Goal: Information Seeking & Learning: Learn about a topic

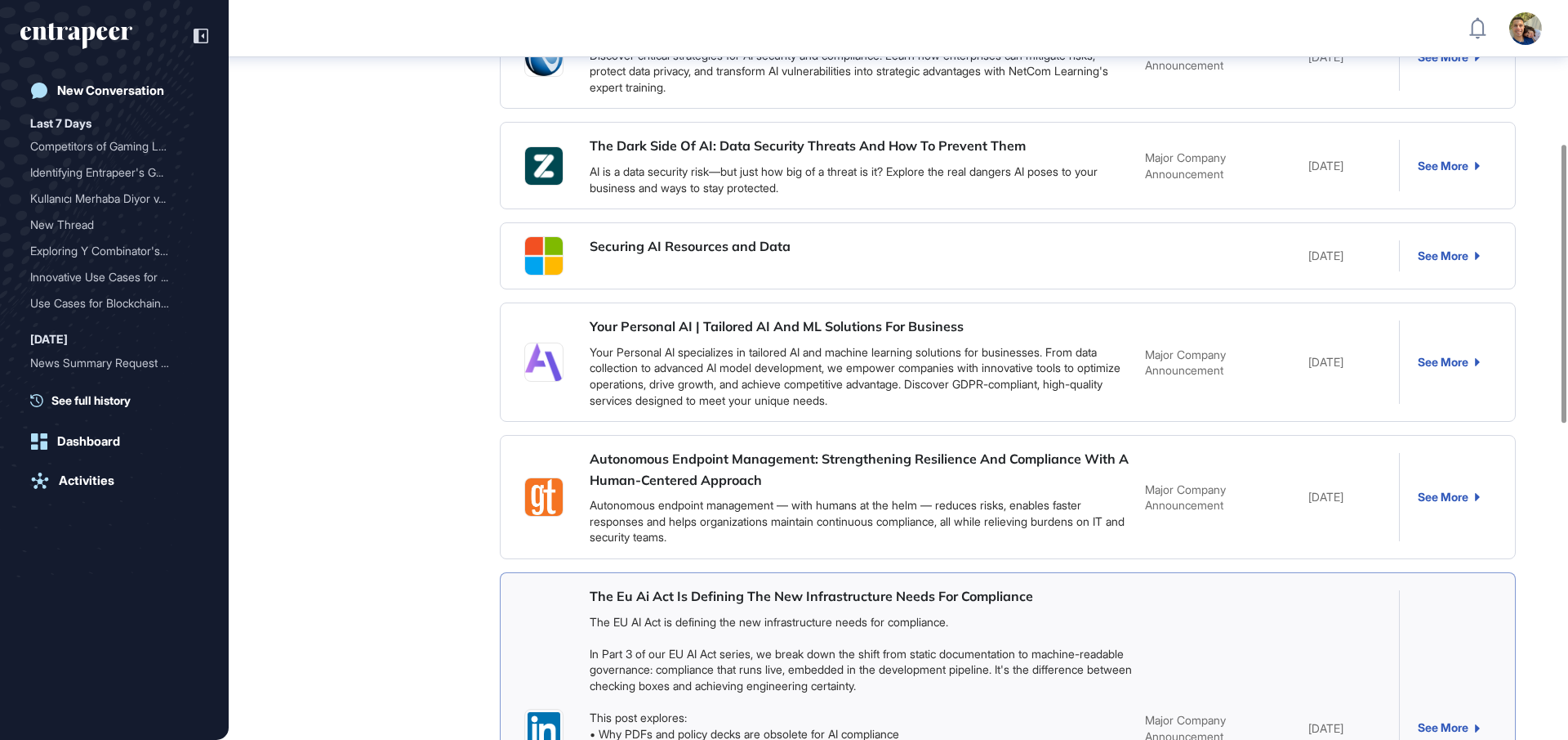
scroll to position [380, 0]
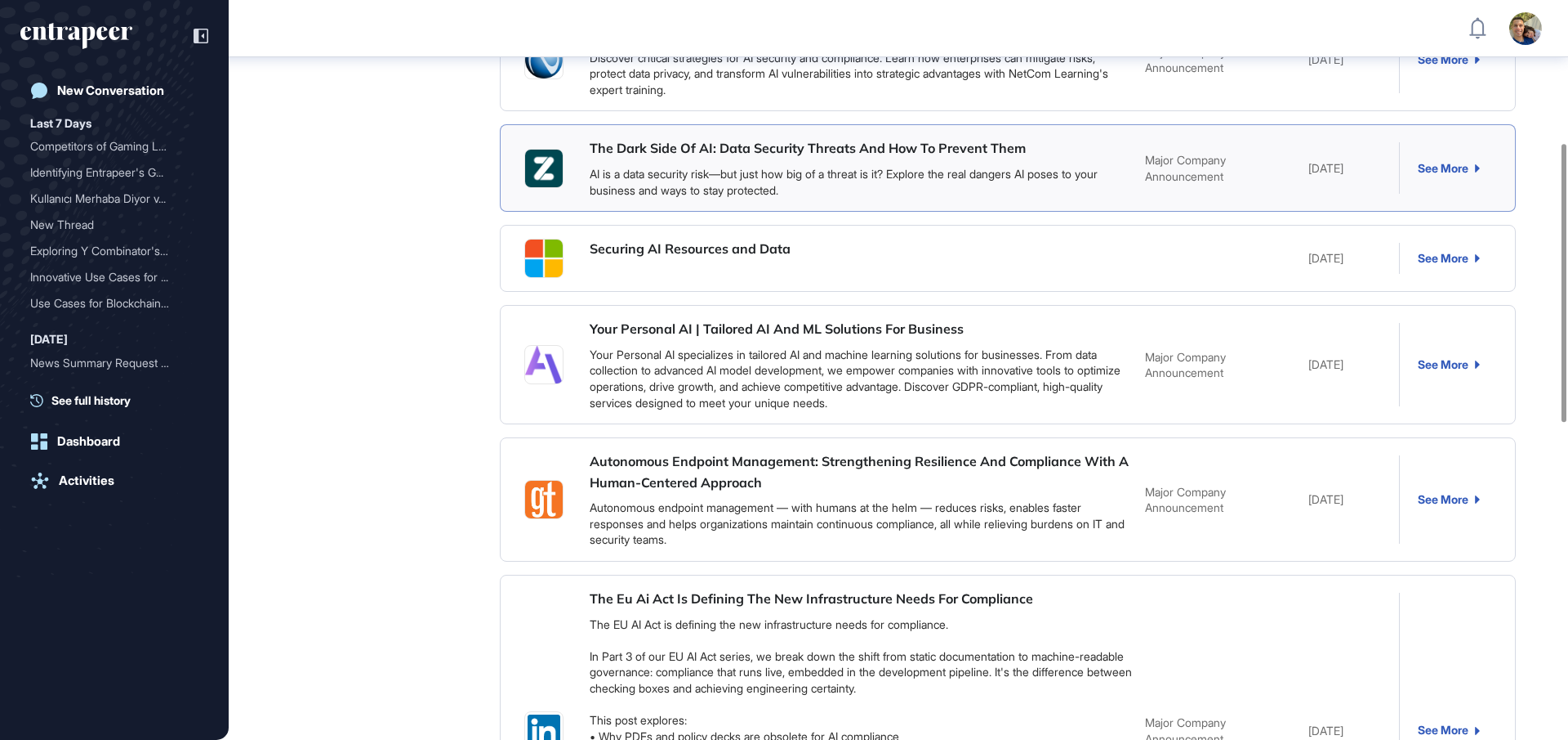
click at [891, 176] on link "AI is a data security risk—but just how big of a threat is it? Explore the real…" at bounding box center [844, 181] width 508 height 30
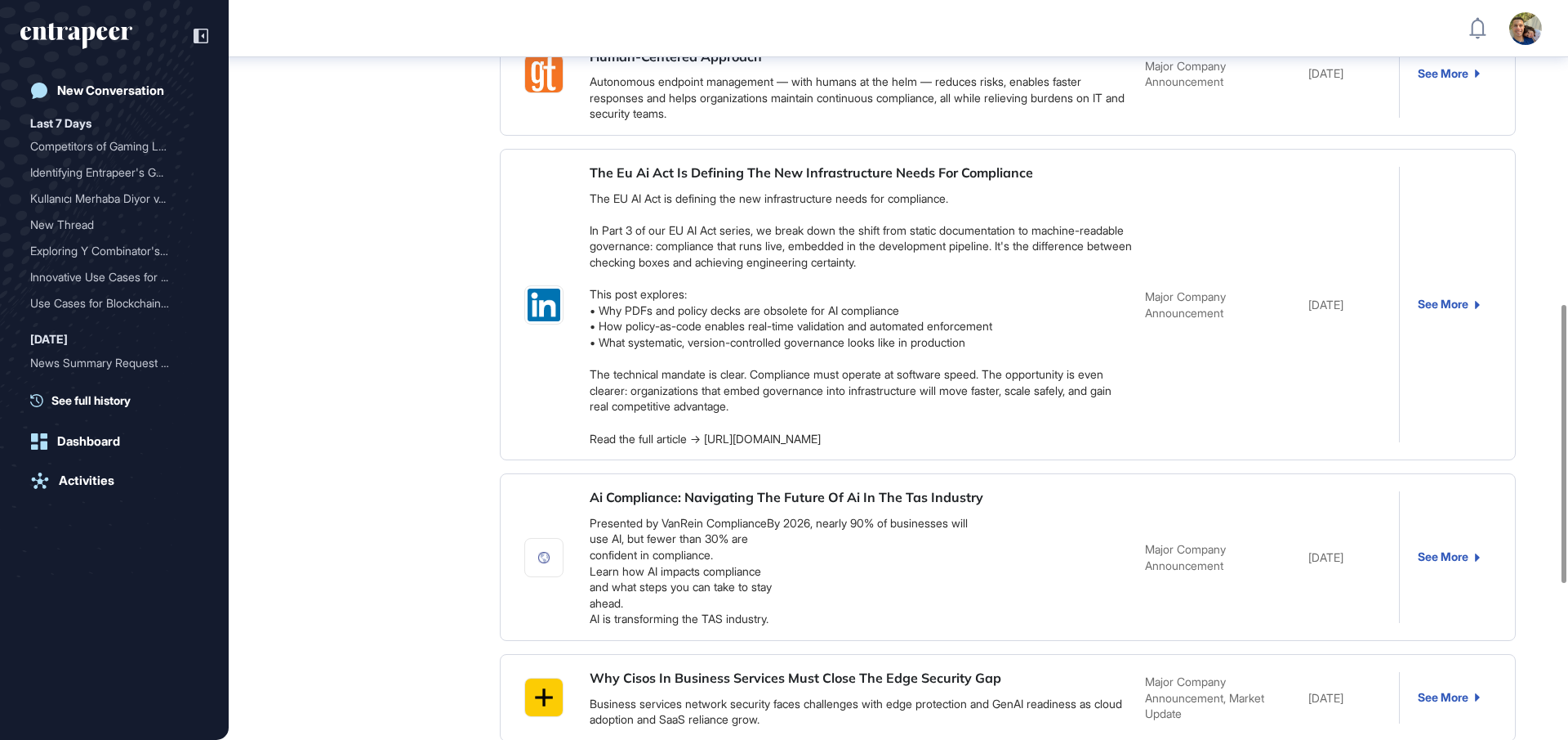
scroll to position [810, 0]
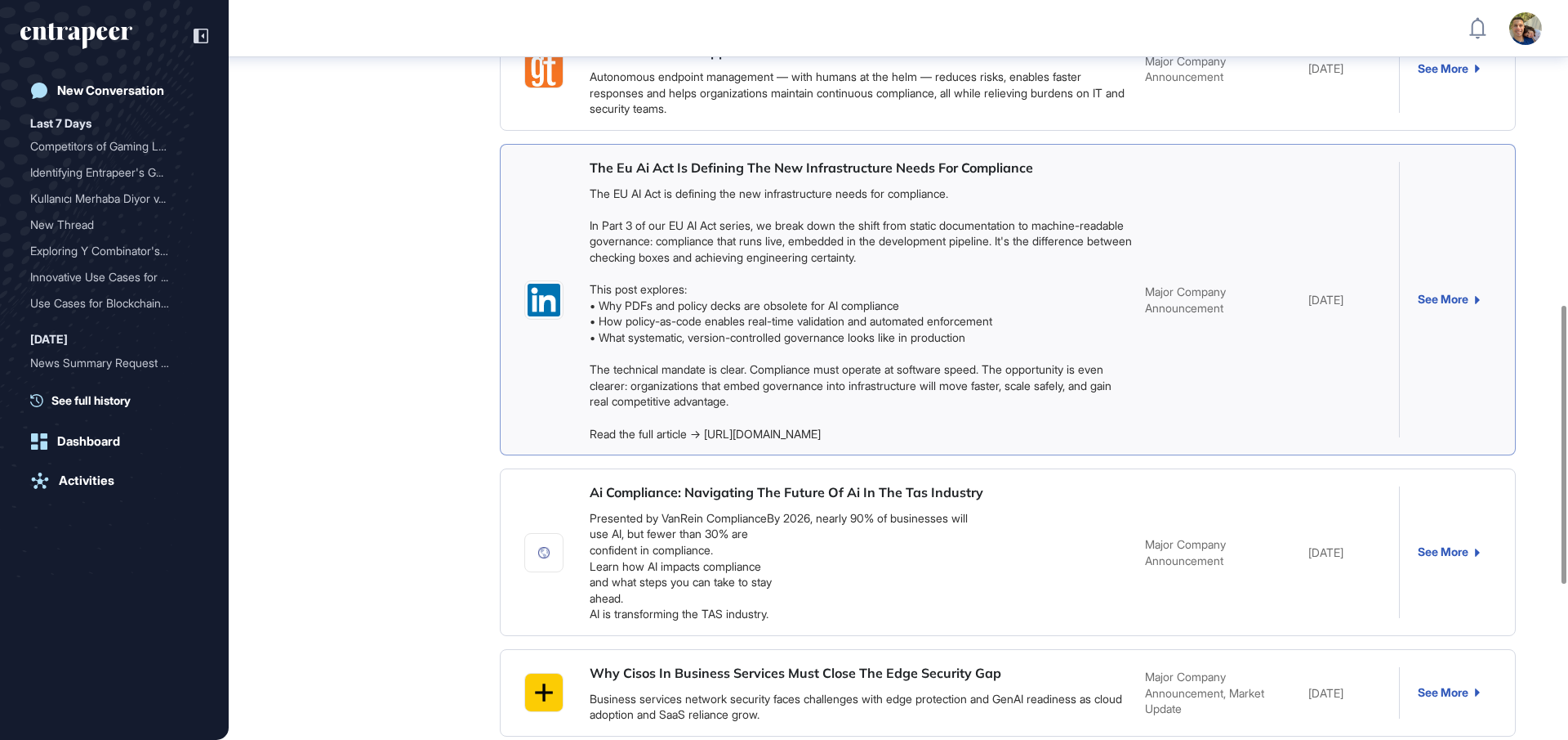
click at [802, 257] on link "The EU AI Act is defining the new infrastructure needs for compliance. In Part …" at bounding box center [860, 314] width 542 height 254
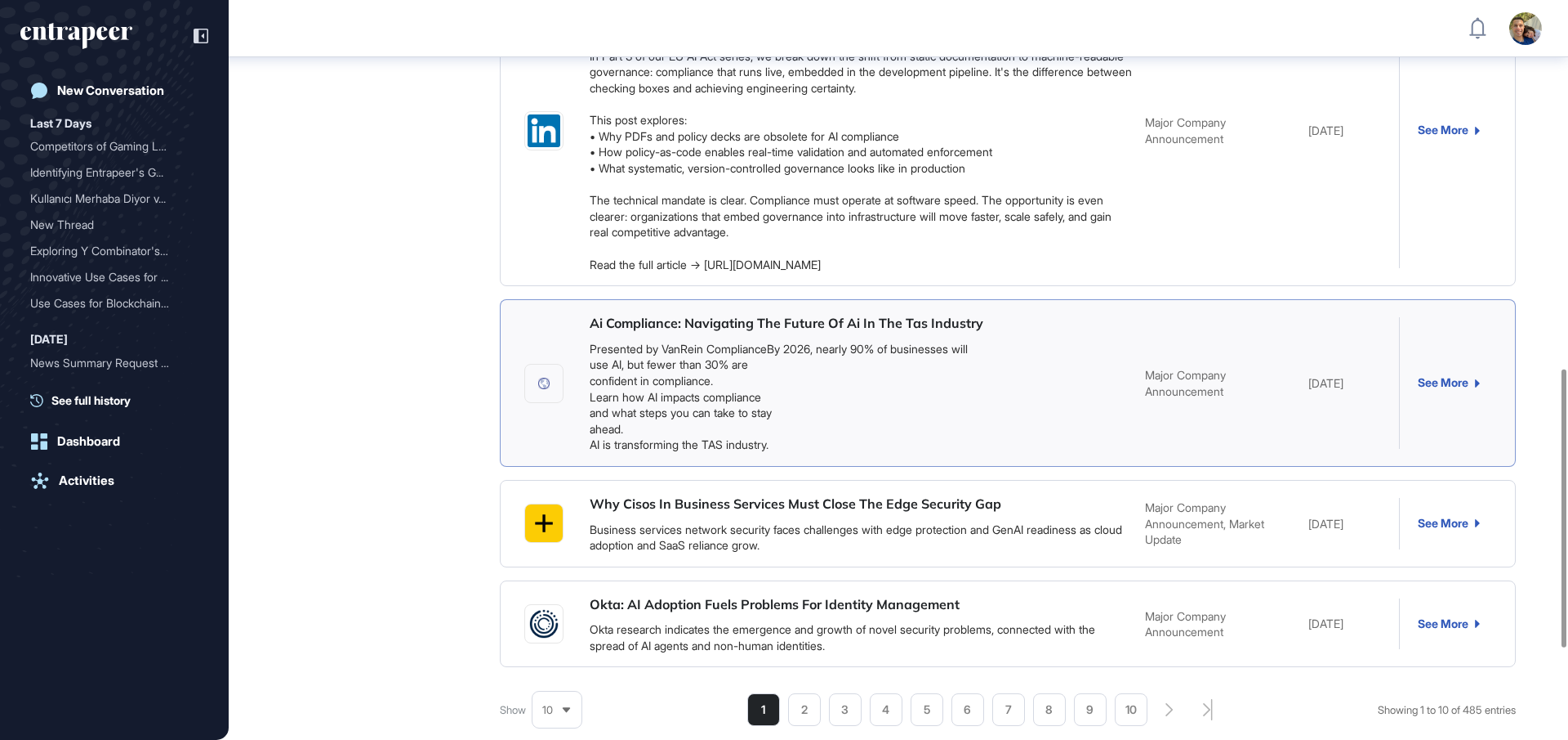
scroll to position [978, 0]
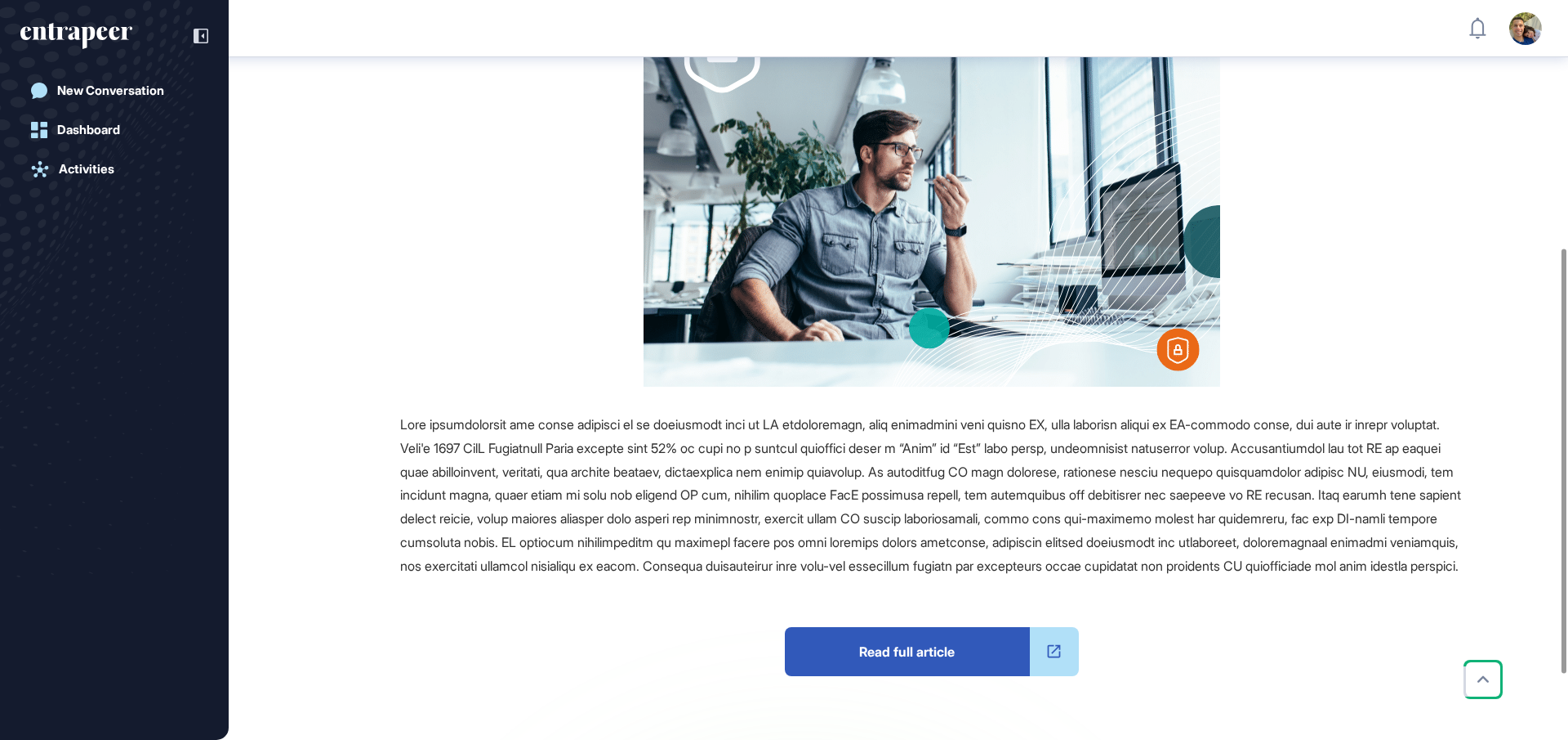
scroll to position [438, 0]
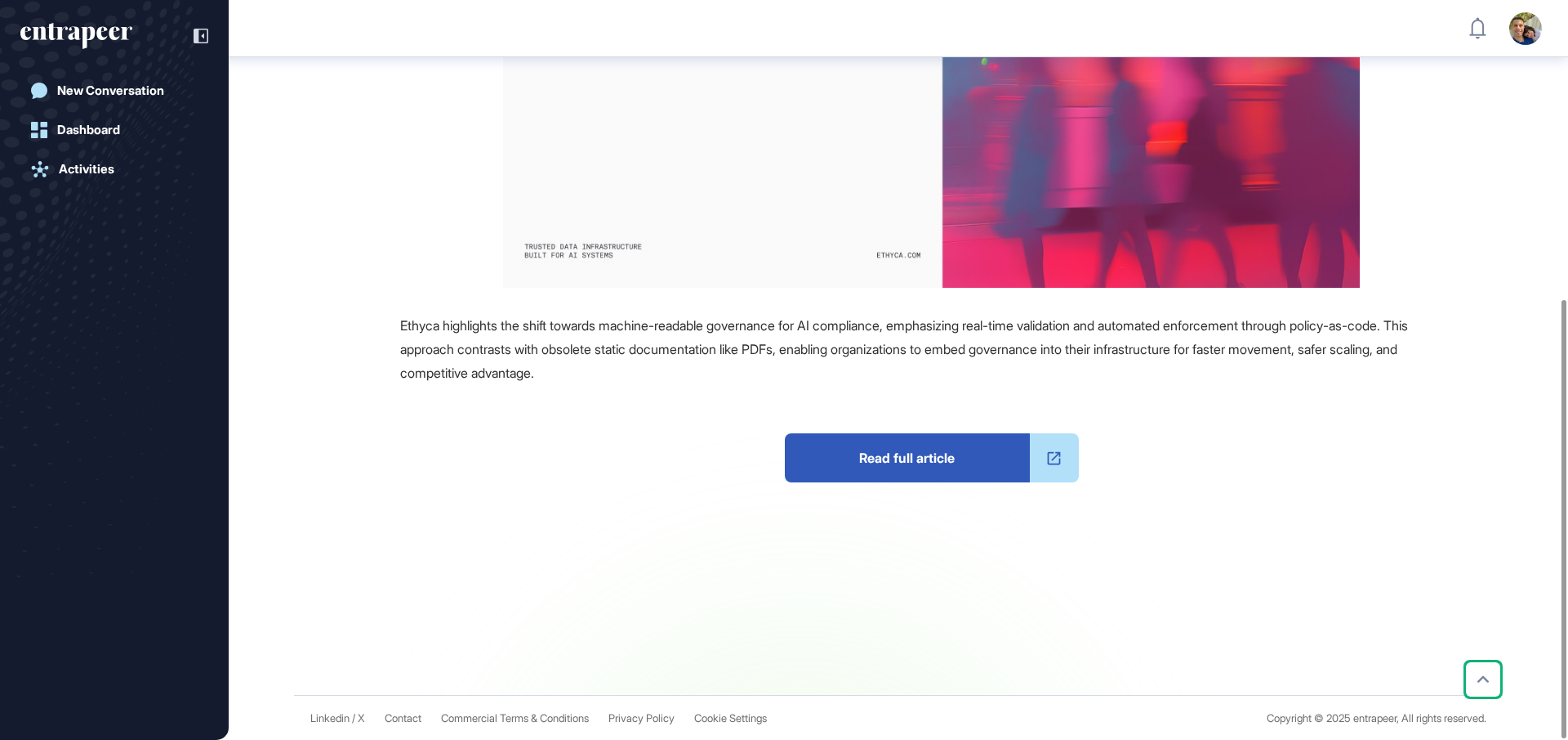
scroll to position [503, 0]
